Goal: Check status: Check status

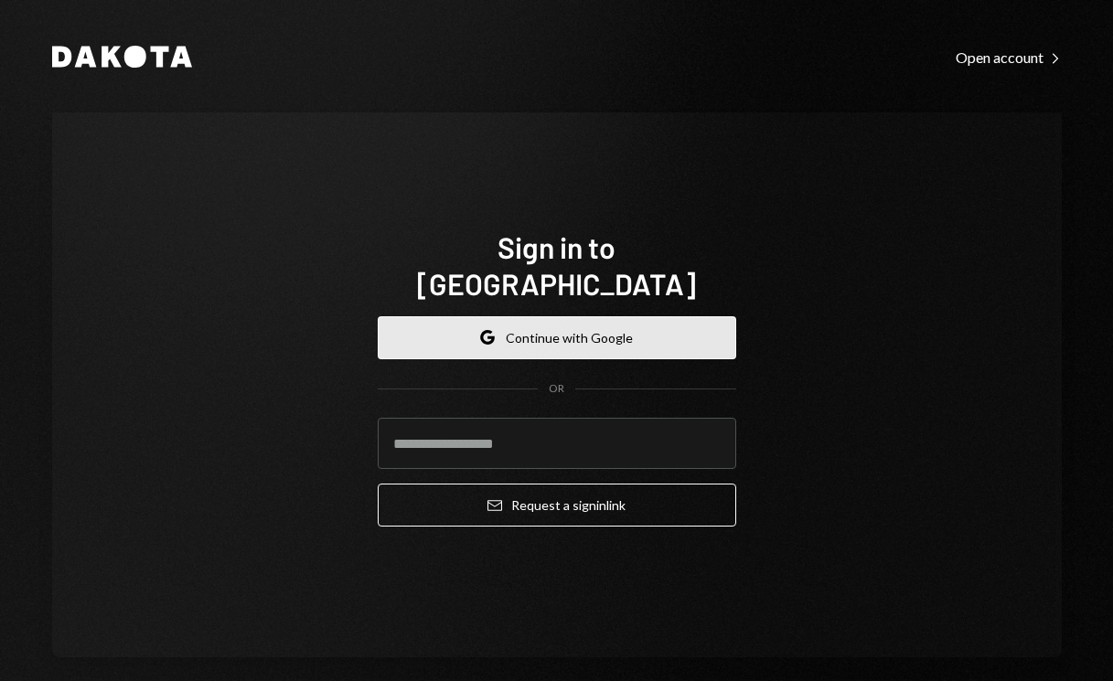
click at [593, 316] on button "Google Continue with Google" at bounding box center [557, 337] width 358 height 43
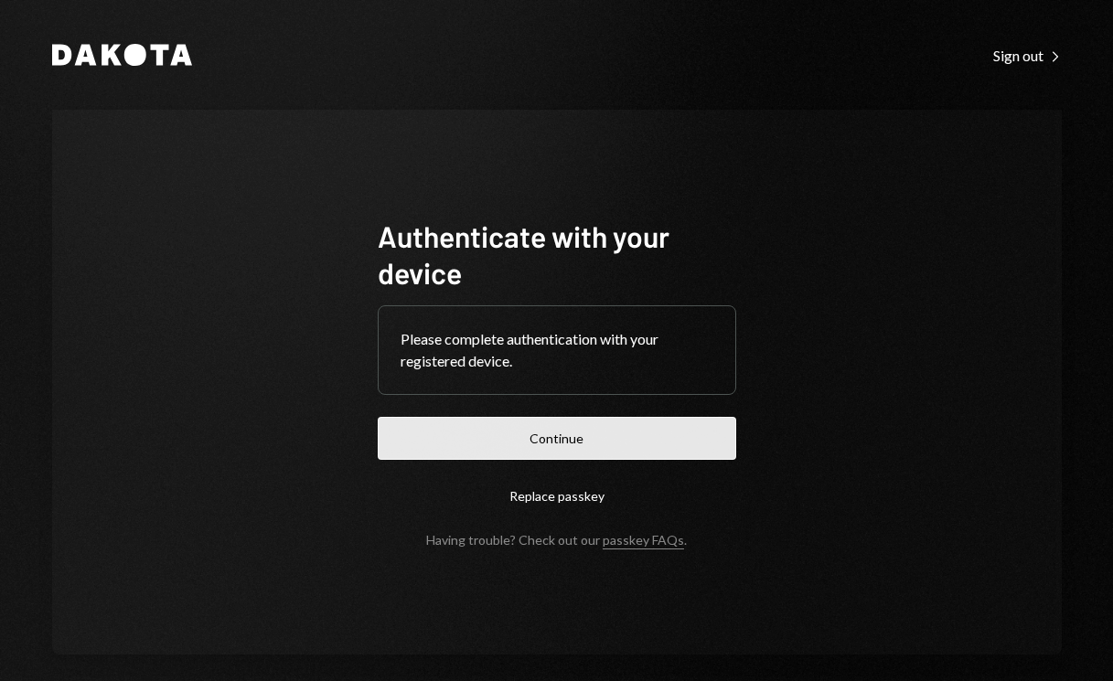
click at [488, 443] on button "Continue" at bounding box center [557, 438] width 358 height 43
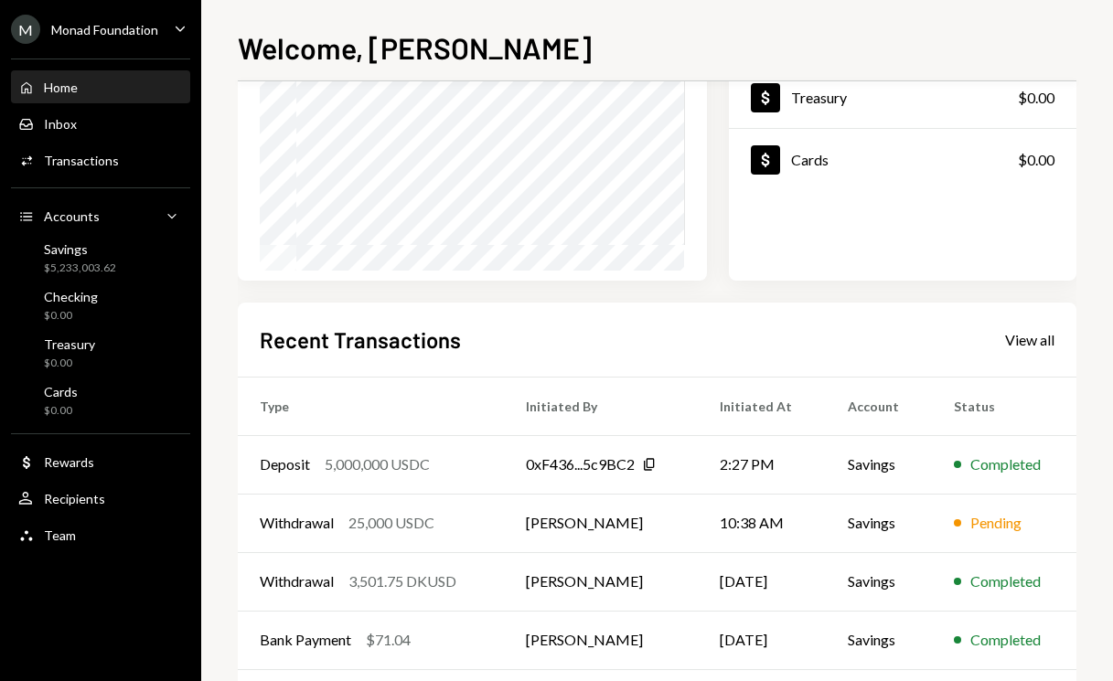
scroll to position [294, 0]
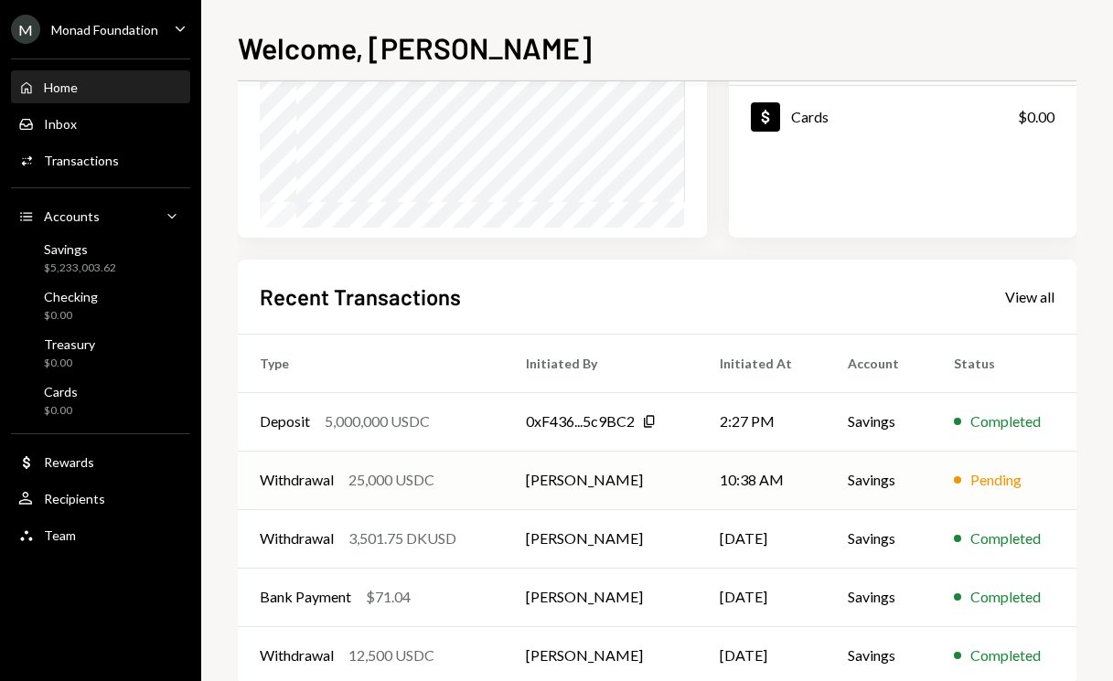
click at [702, 478] on td "10:38 AM" at bounding box center [762, 480] width 129 height 59
